Goal: Transaction & Acquisition: Purchase product/service

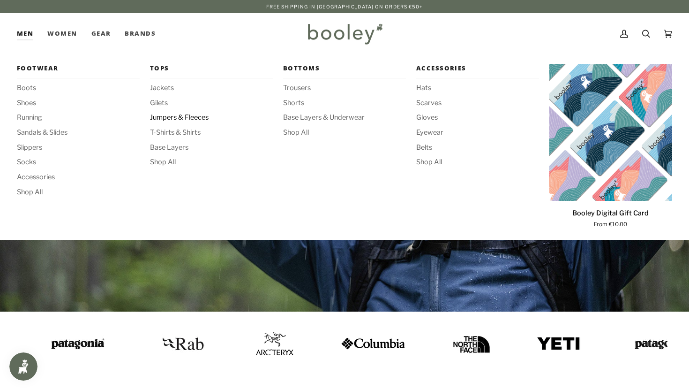
click at [181, 118] on span "Jumpers & Fleeces" at bounding box center [211, 118] width 123 height 10
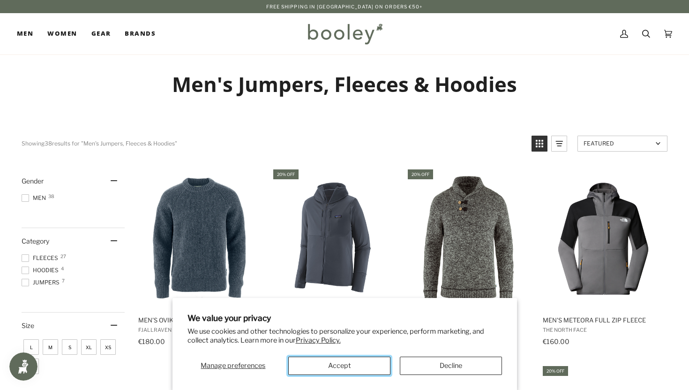
click at [370, 363] on button "Accept" at bounding box center [339, 365] width 102 height 18
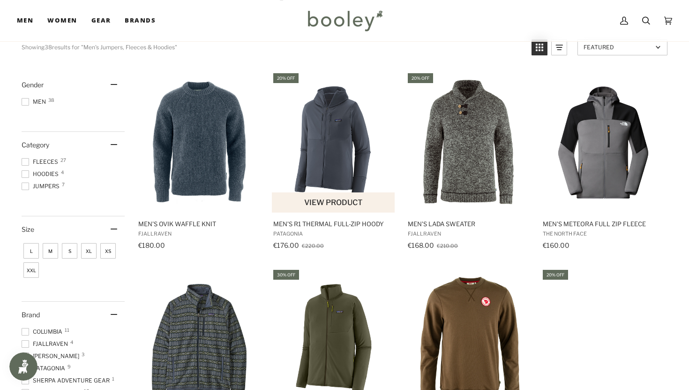
scroll to position [100, 0]
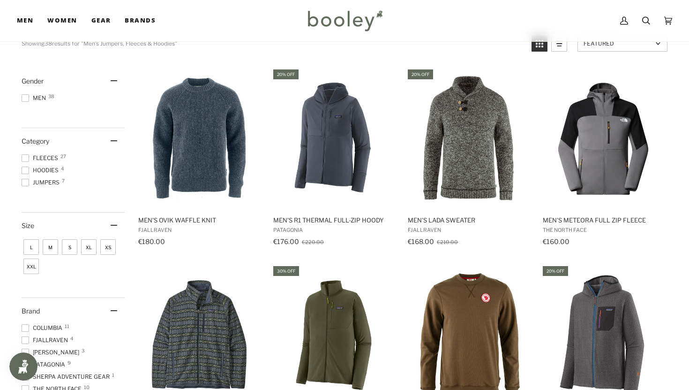
click at [33, 156] on span "Fleeces 27" at bounding box center [41, 158] width 39 height 8
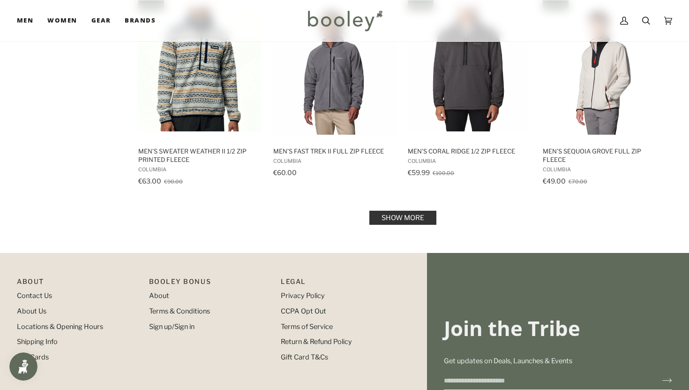
scroll to position [880, 0]
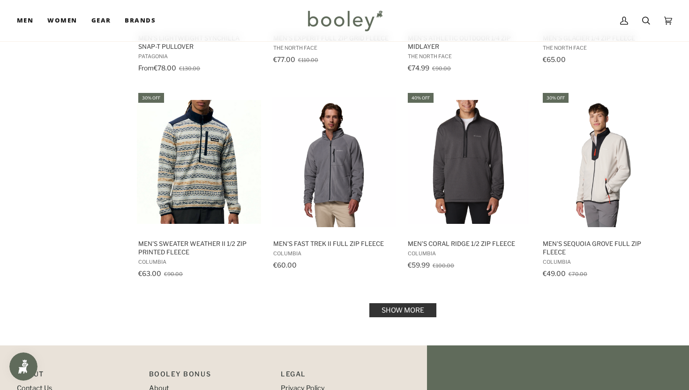
click at [416, 303] on link "Show more" at bounding box center [403, 310] width 67 height 14
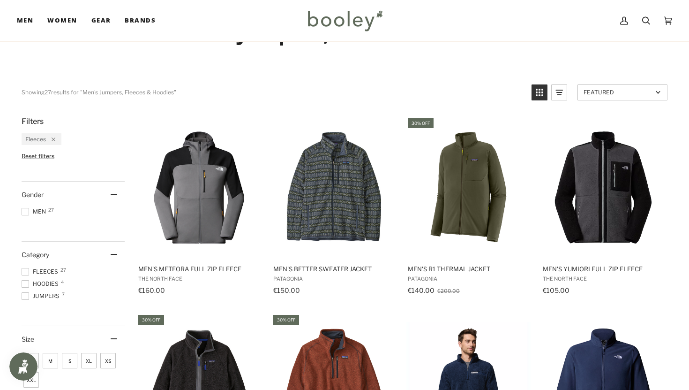
click at [28, 297] on span at bounding box center [26, 296] width 8 height 8
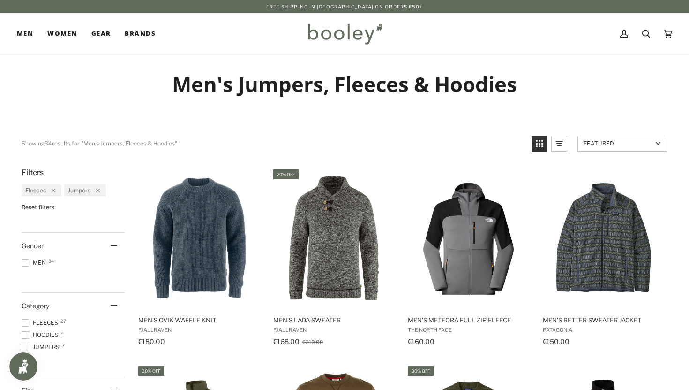
click at [25, 324] on span at bounding box center [26, 323] width 8 height 8
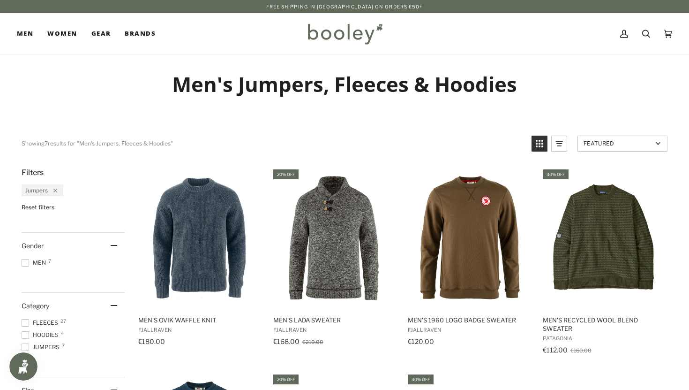
click at [27, 344] on span at bounding box center [26, 347] width 8 height 8
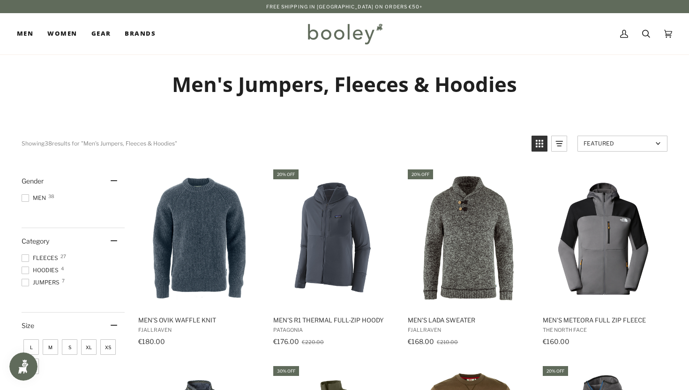
click at [26, 270] on span at bounding box center [26, 270] width 8 height 8
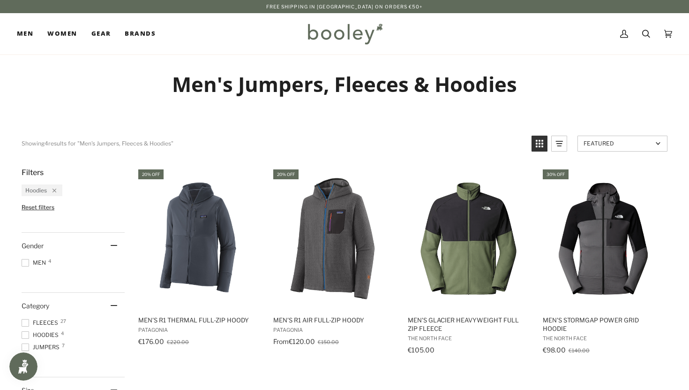
click at [354, 36] on img at bounding box center [345, 33] width 82 height 27
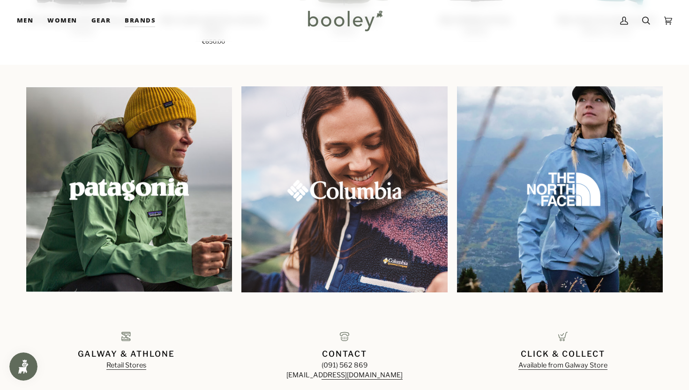
scroll to position [807, 0]
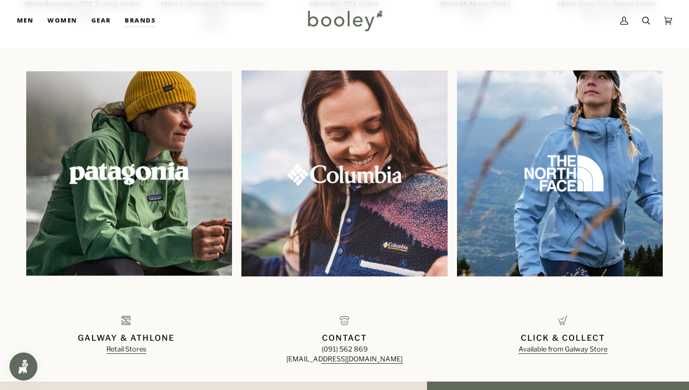
click at [539, 203] on img at bounding box center [560, 173] width 222 height 222
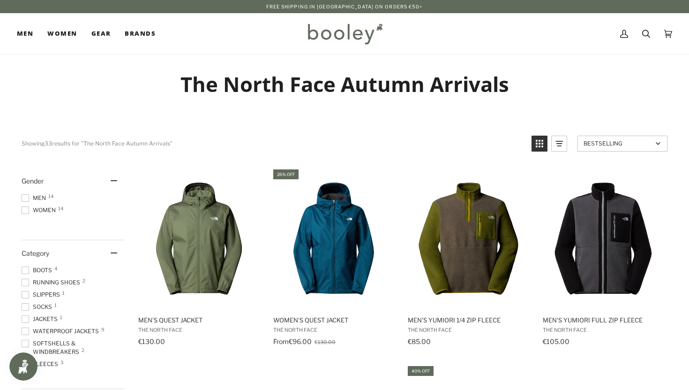
click at [31, 197] on span "Men 14" at bounding box center [35, 198] width 27 height 8
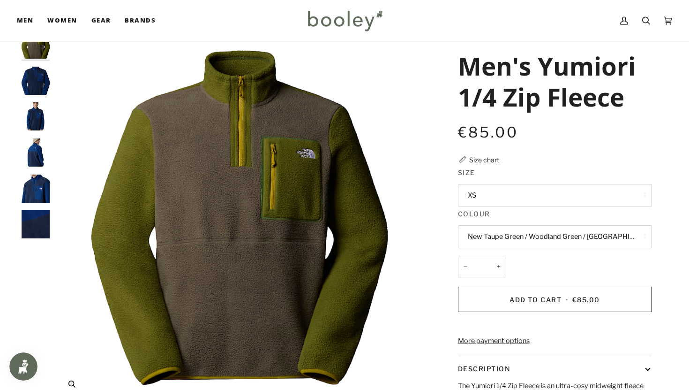
scroll to position [37, 0]
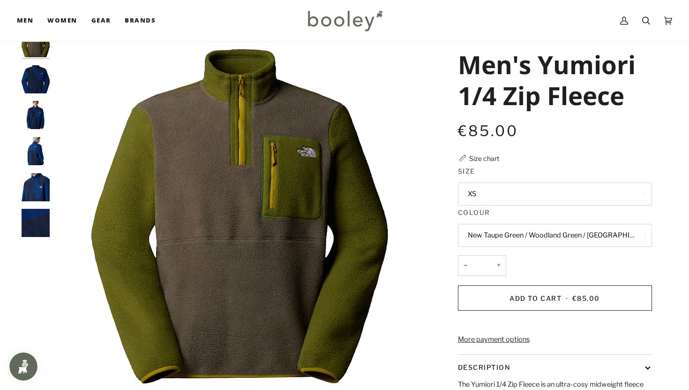
click at [490, 202] on button "XS" at bounding box center [555, 193] width 194 height 23
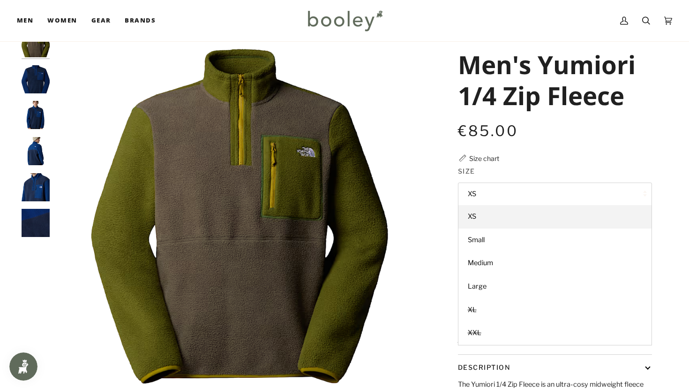
click at [496, 191] on button "XS" at bounding box center [555, 193] width 194 height 23
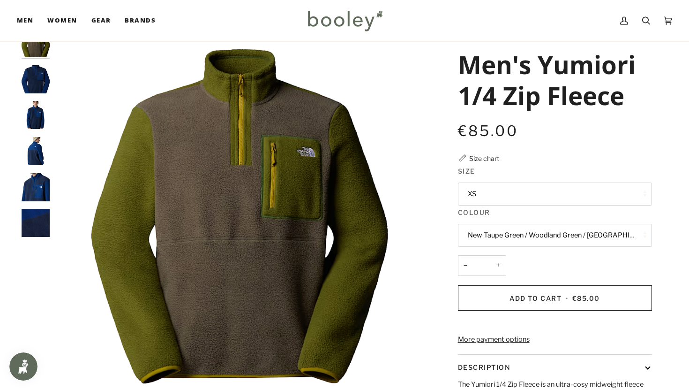
click at [504, 234] on button "New Taupe Green / Woodland Green / [GEOGRAPHIC_DATA]" at bounding box center [555, 235] width 194 height 23
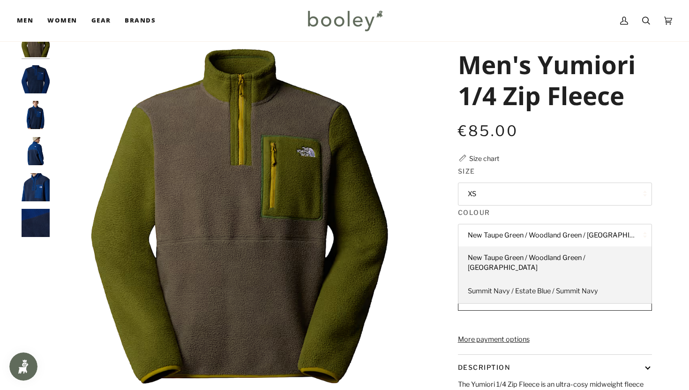
click at [502, 287] on span "Summit Navy / Estate Blue / Summit Navy" at bounding box center [533, 291] width 130 height 8
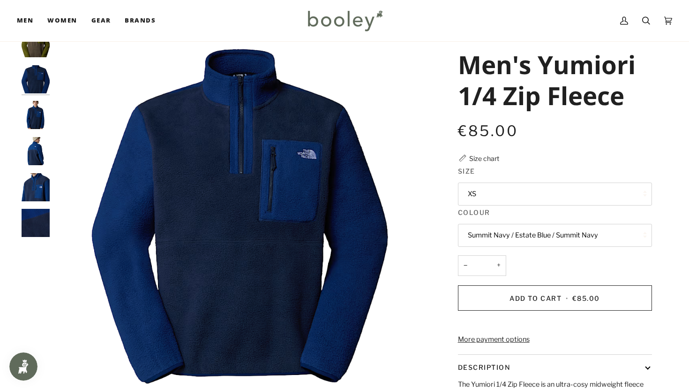
click at [42, 151] on img "The North Face Men's Yumiori 1/4 Zip Fleece Summit Navy / Estate Blue / Summit …" at bounding box center [36, 151] width 28 height 28
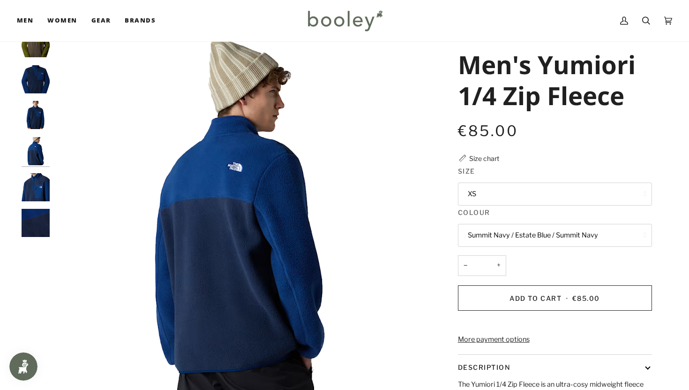
click at [37, 113] on img "The North Face Men's Yumiori 1/4 Zip Fleece Summit Navy / Estate Blue / Summit …" at bounding box center [36, 115] width 28 height 28
